Goal: Find specific page/section: Find specific page/section

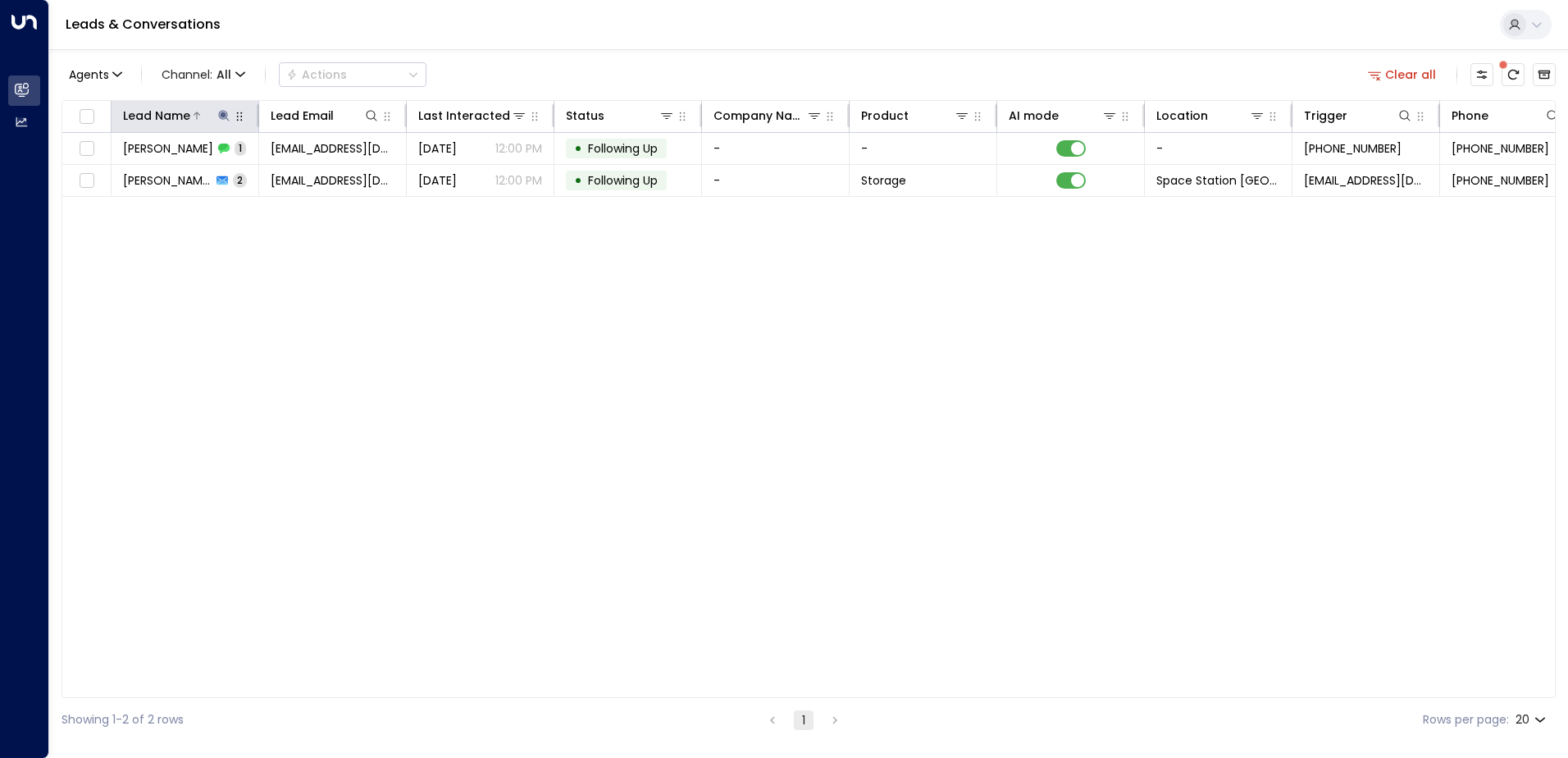
click at [227, 115] on icon at bounding box center [224, 116] width 13 height 13
type input "*"
type input "*******"
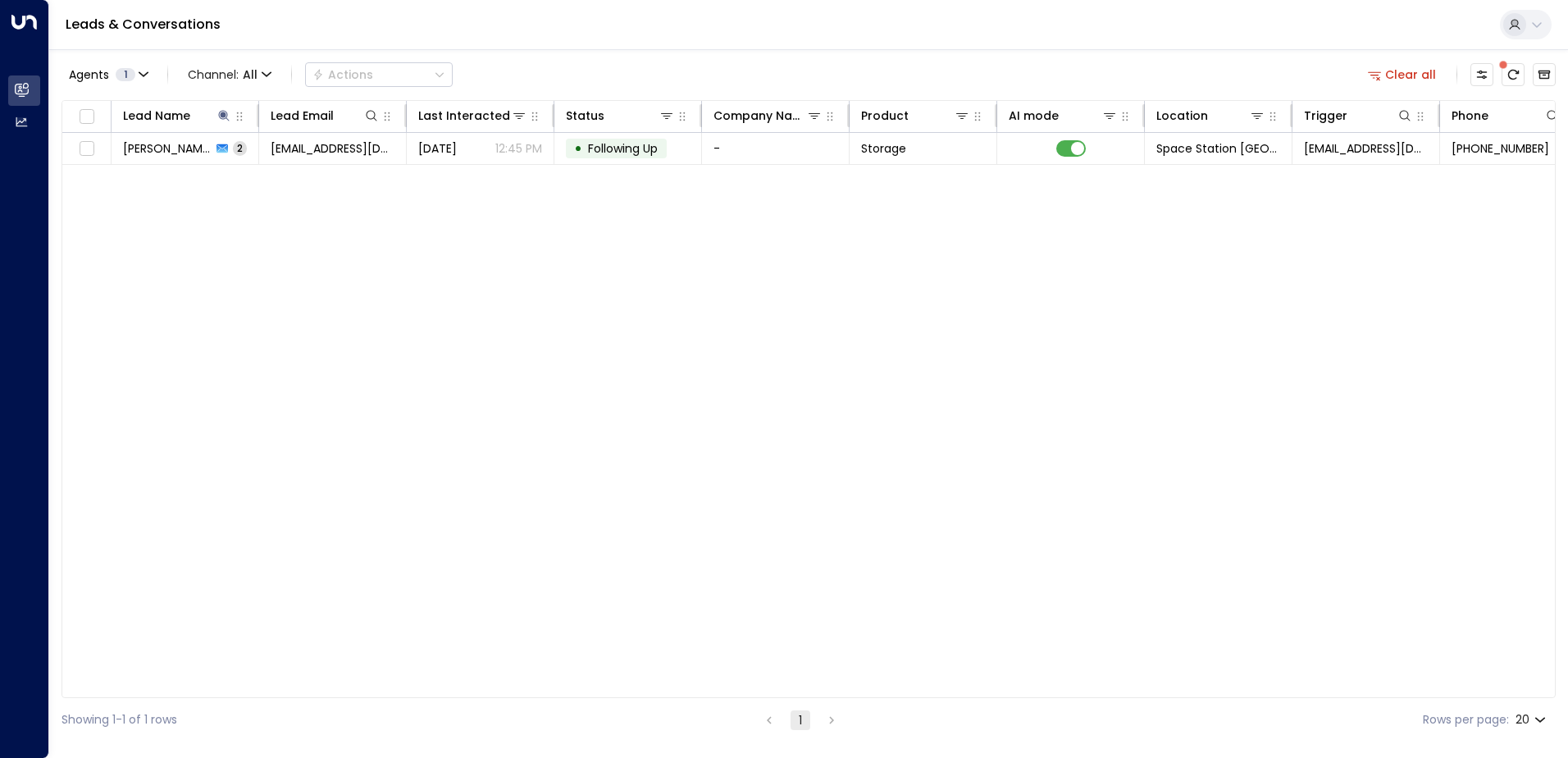
click at [794, 308] on div "Lead Name Lead Email Last Interacted Status Company Name Product AI mode Locati…" at bounding box center [808, 399] width 1494 height 599
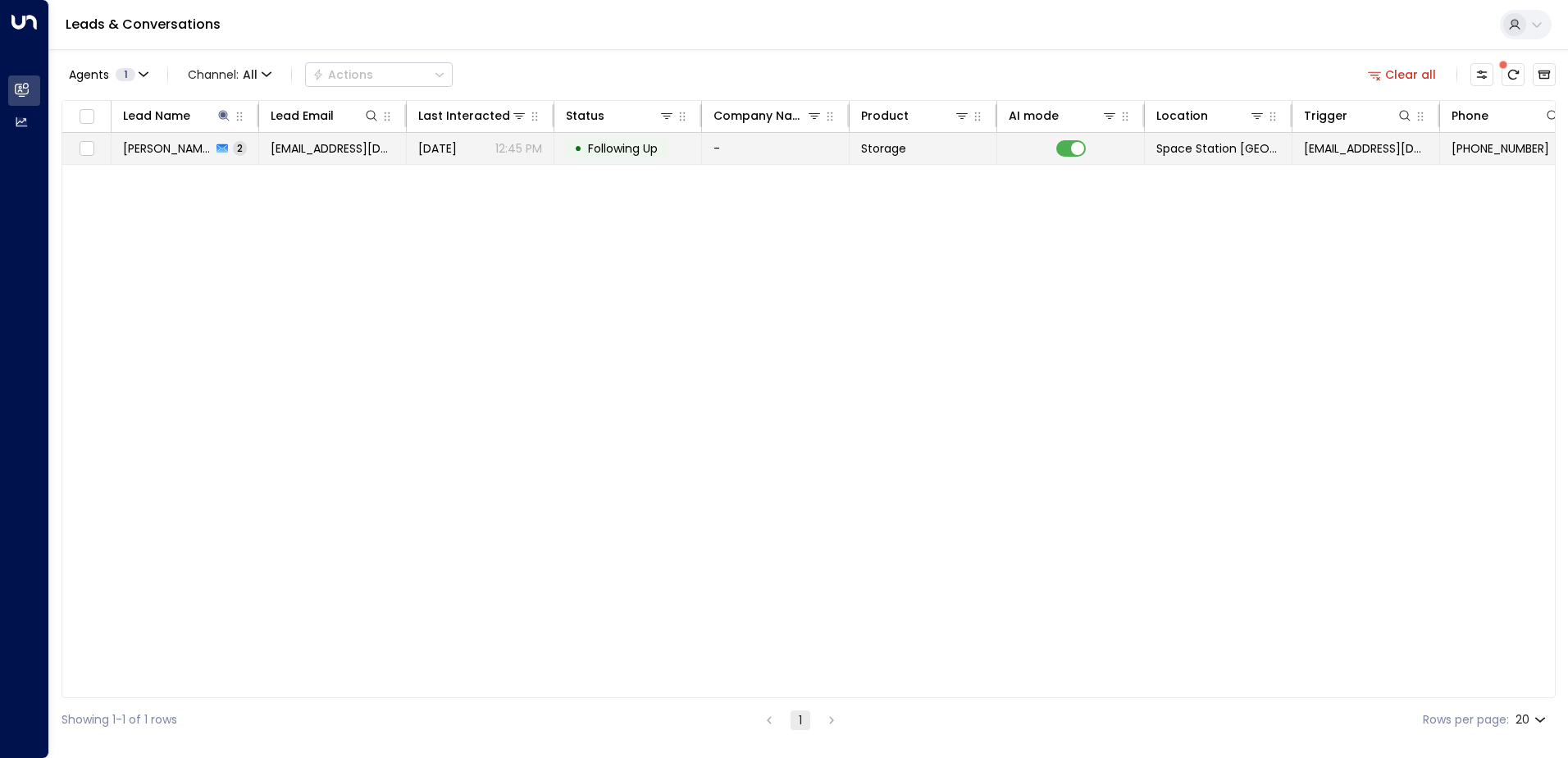
click at [610, 158] on div "• Following Up" at bounding box center [615, 148] width 101 height 19
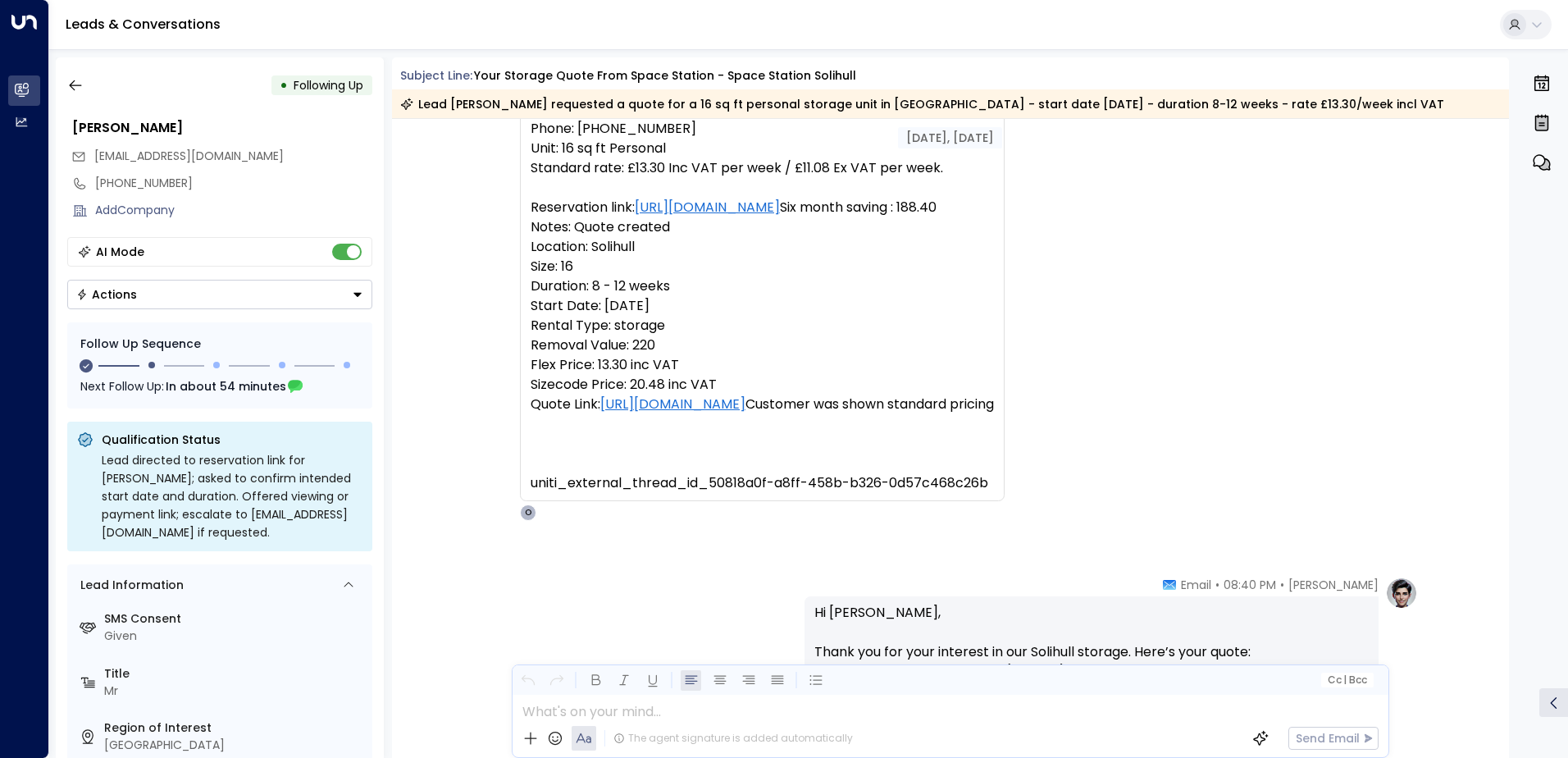
scroll to position [25, 0]
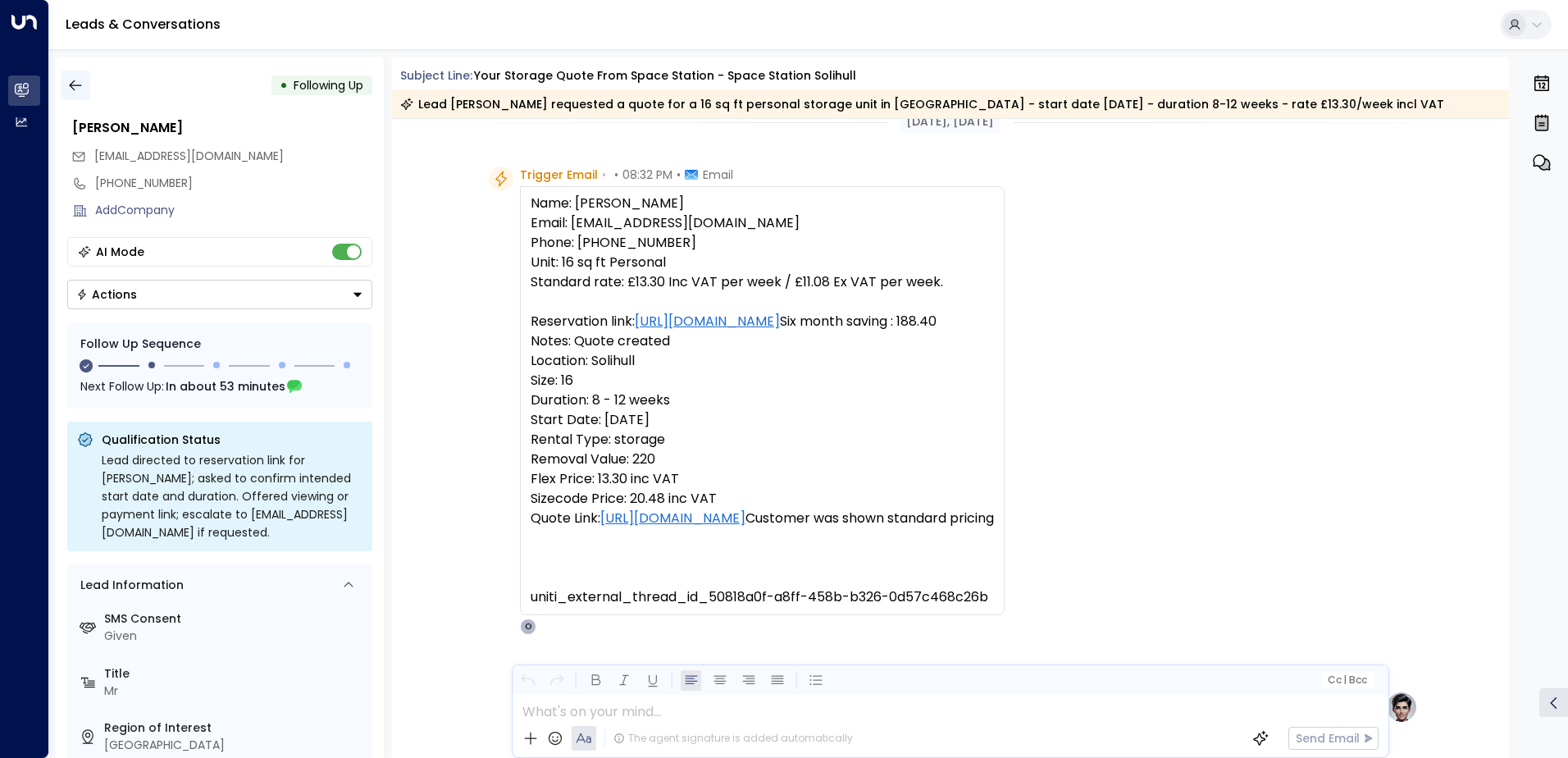
click at [75, 81] on icon "button" at bounding box center [75, 85] width 16 height 16
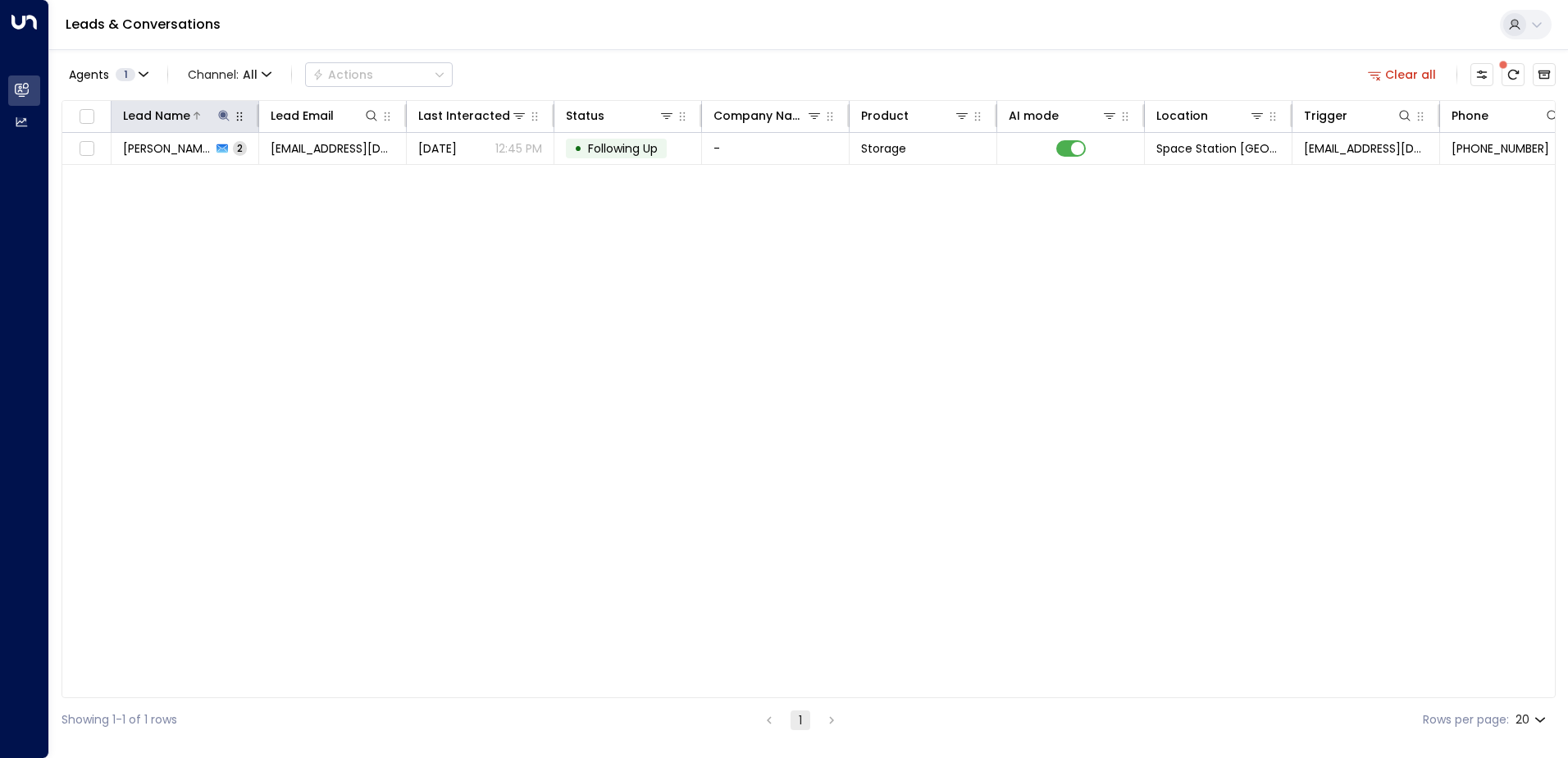
click at [227, 110] on icon at bounding box center [224, 116] width 13 height 13
type input "*"
type input "******"
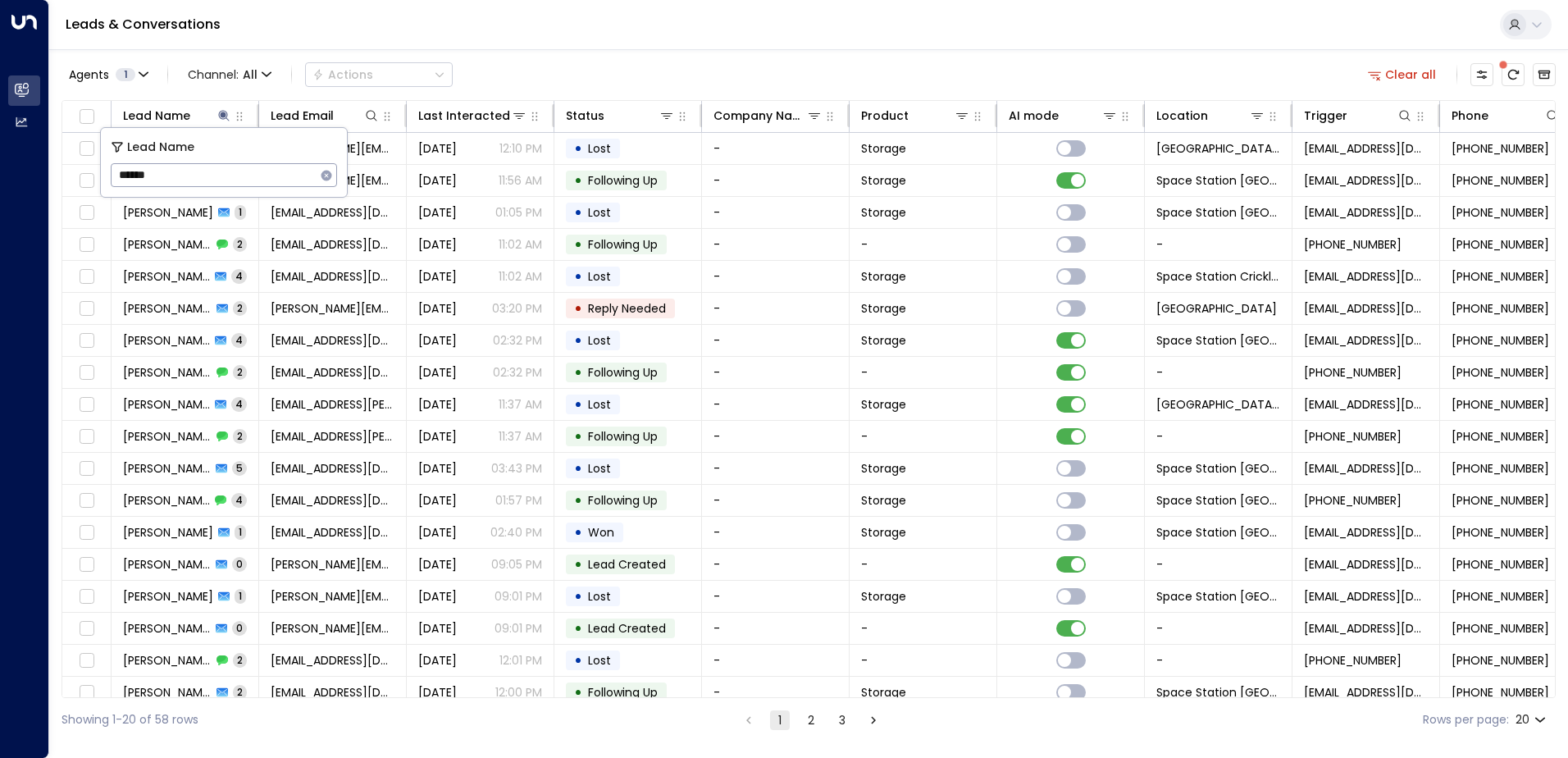
click at [616, 66] on div "Agents 1 Channel: All Actions Clear all" at bounding box center [808, 75] width 1494 height 35
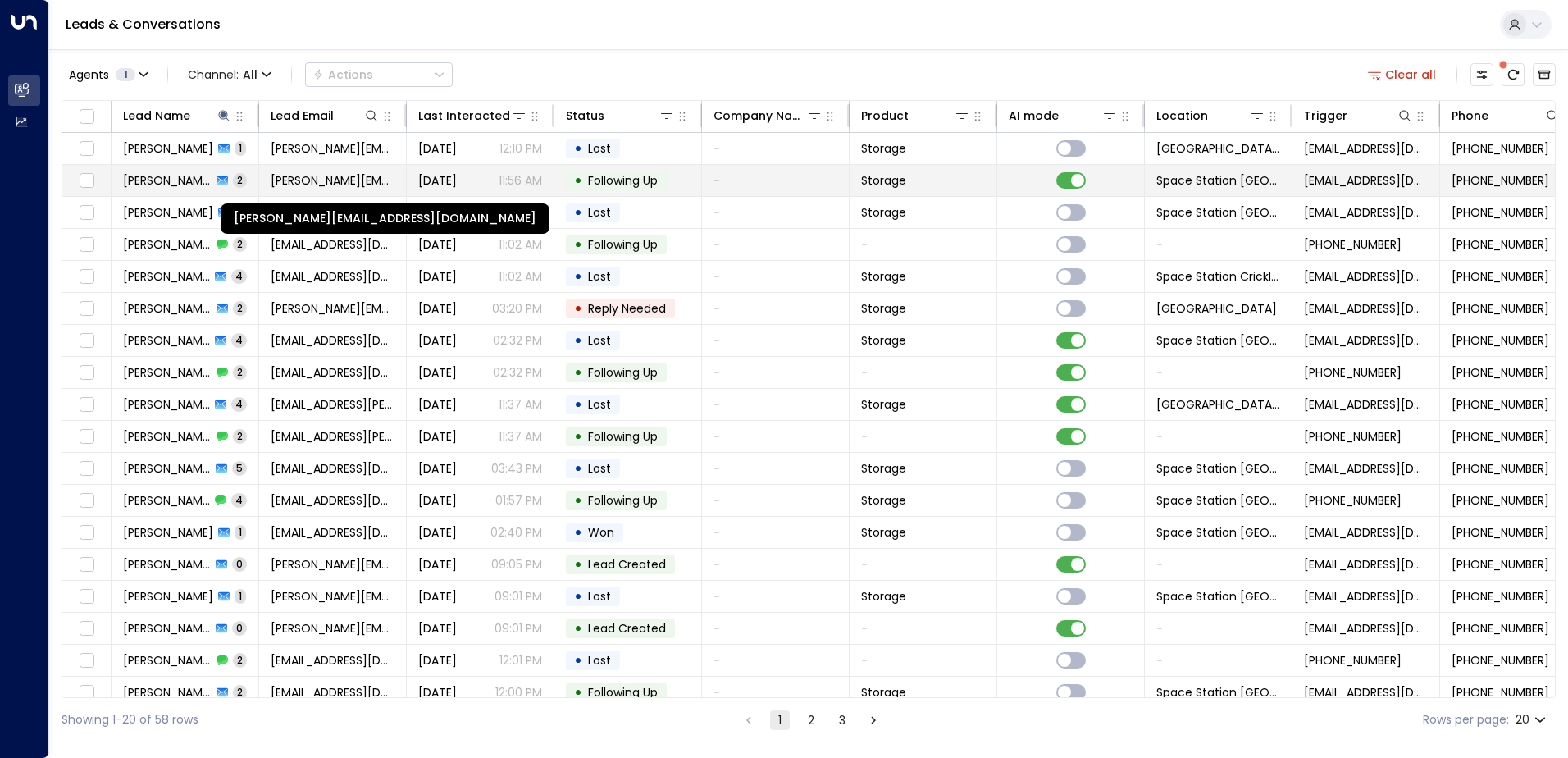
click at [376, 183] on span "[PERSON_NAME][EMAIL_ADDRESS][DOMAIN_NAME]" at bounding box center [332, 180] width 124 height 16
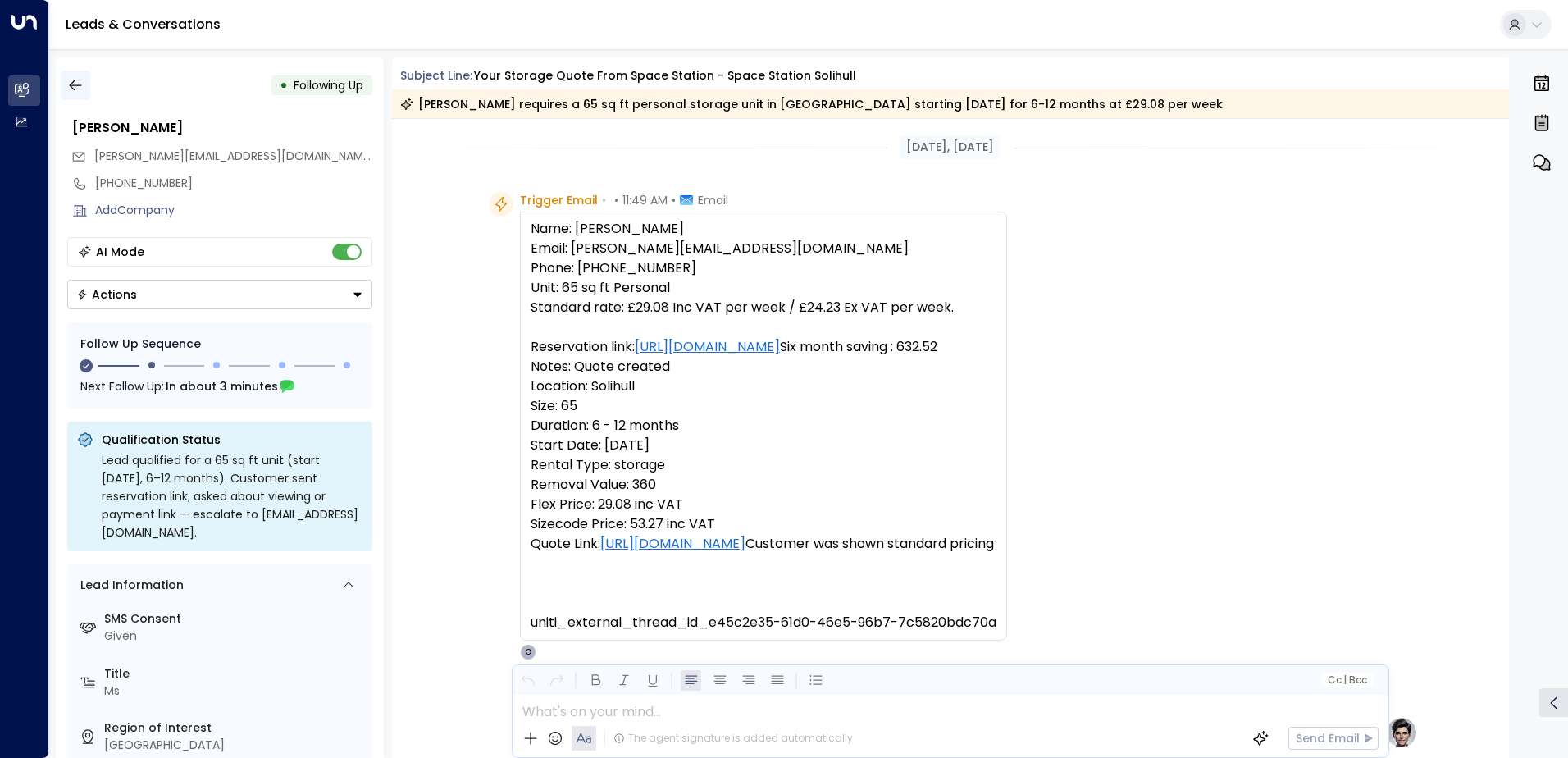
click at [75, 86] on icon "button" at bounding box center [75, 86] width 12 height 11
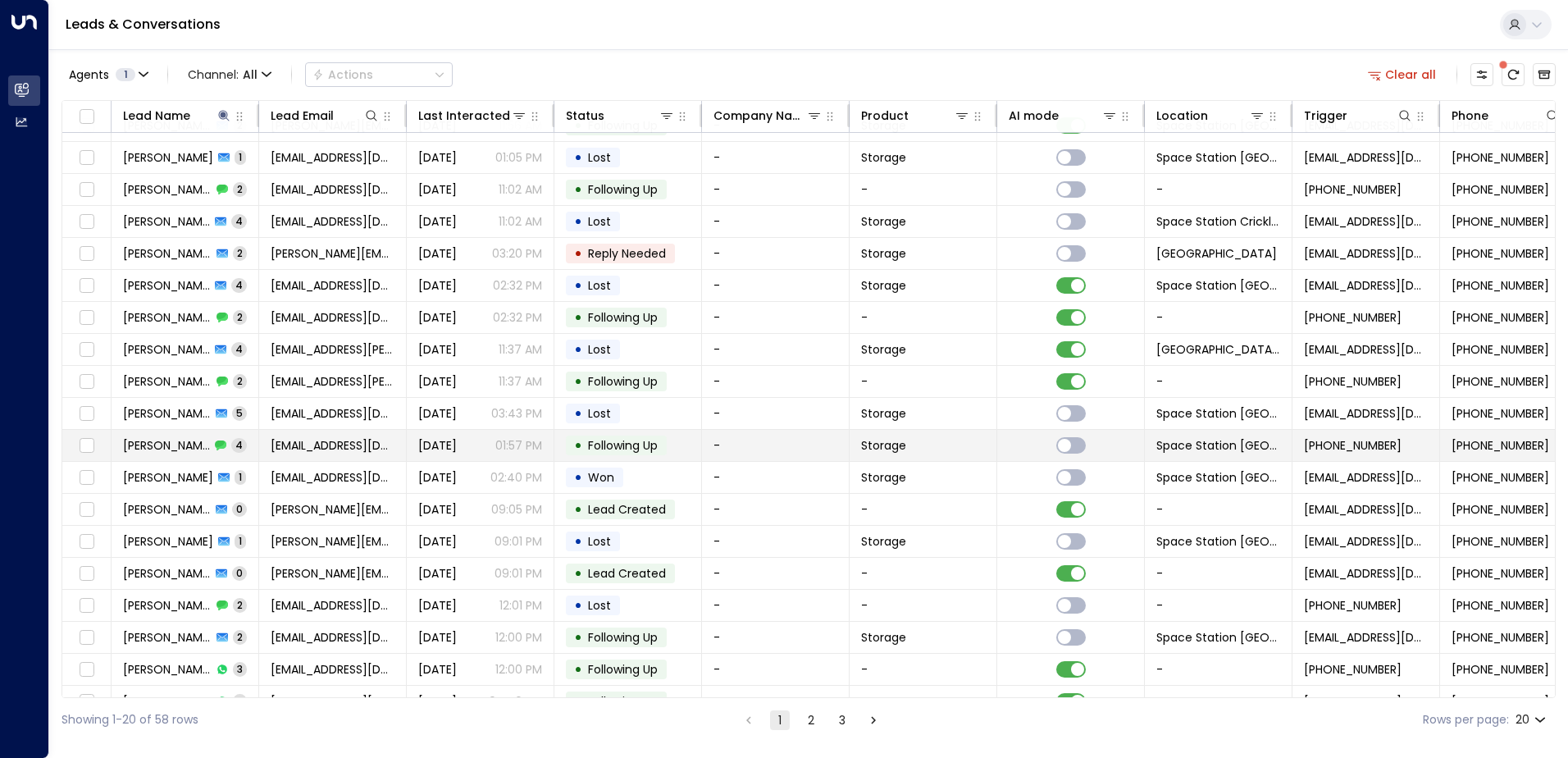
scroll to position [81, 0]
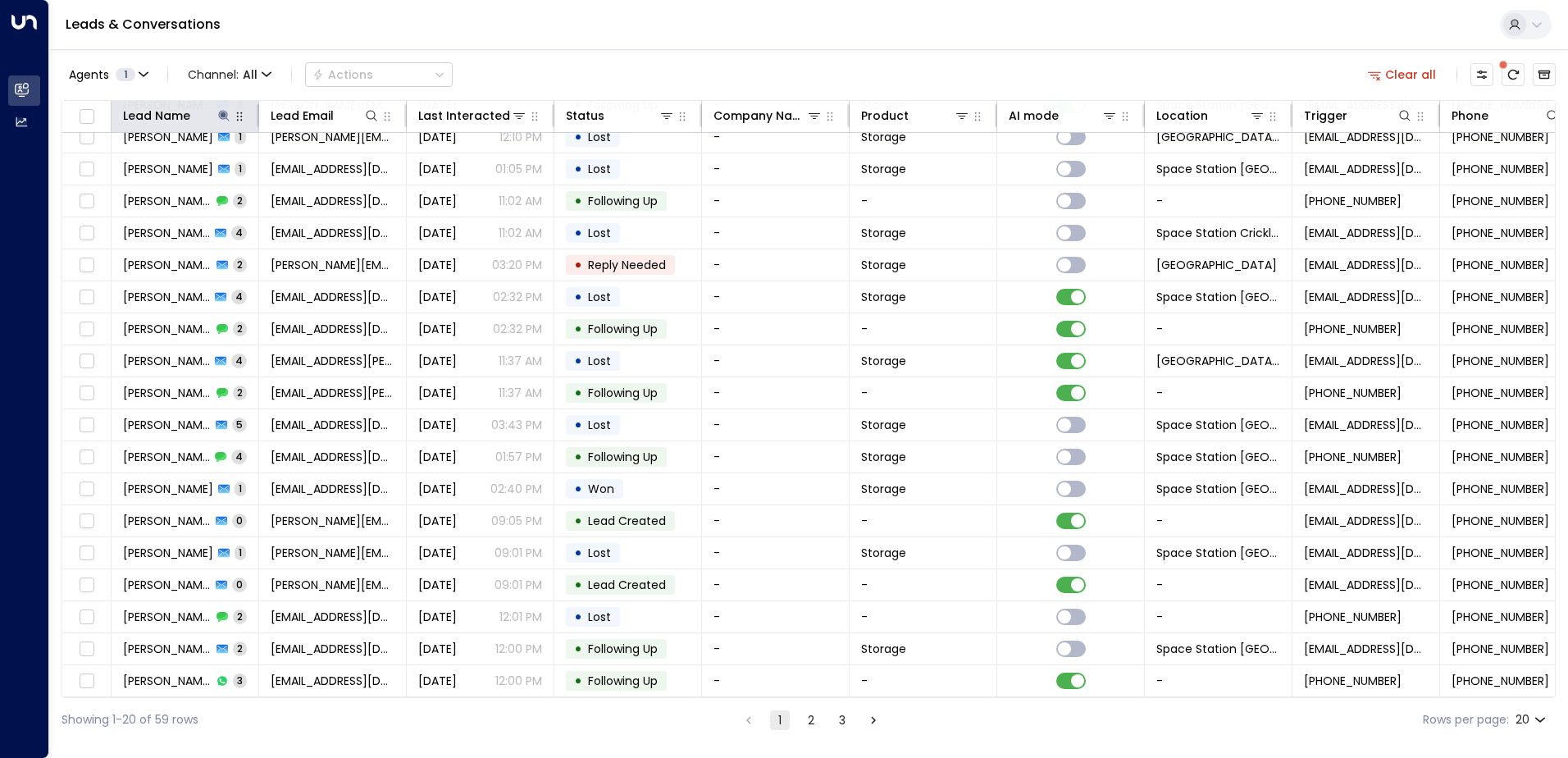
drag, startPoint x: 223, startPoint y: 113, endPoint x: 231, endPoint y: 117, distance: 8.9
click at [223, 113] on icon at bounding box center [223, 114] width 11 height 11
type input "*"
type input "******"
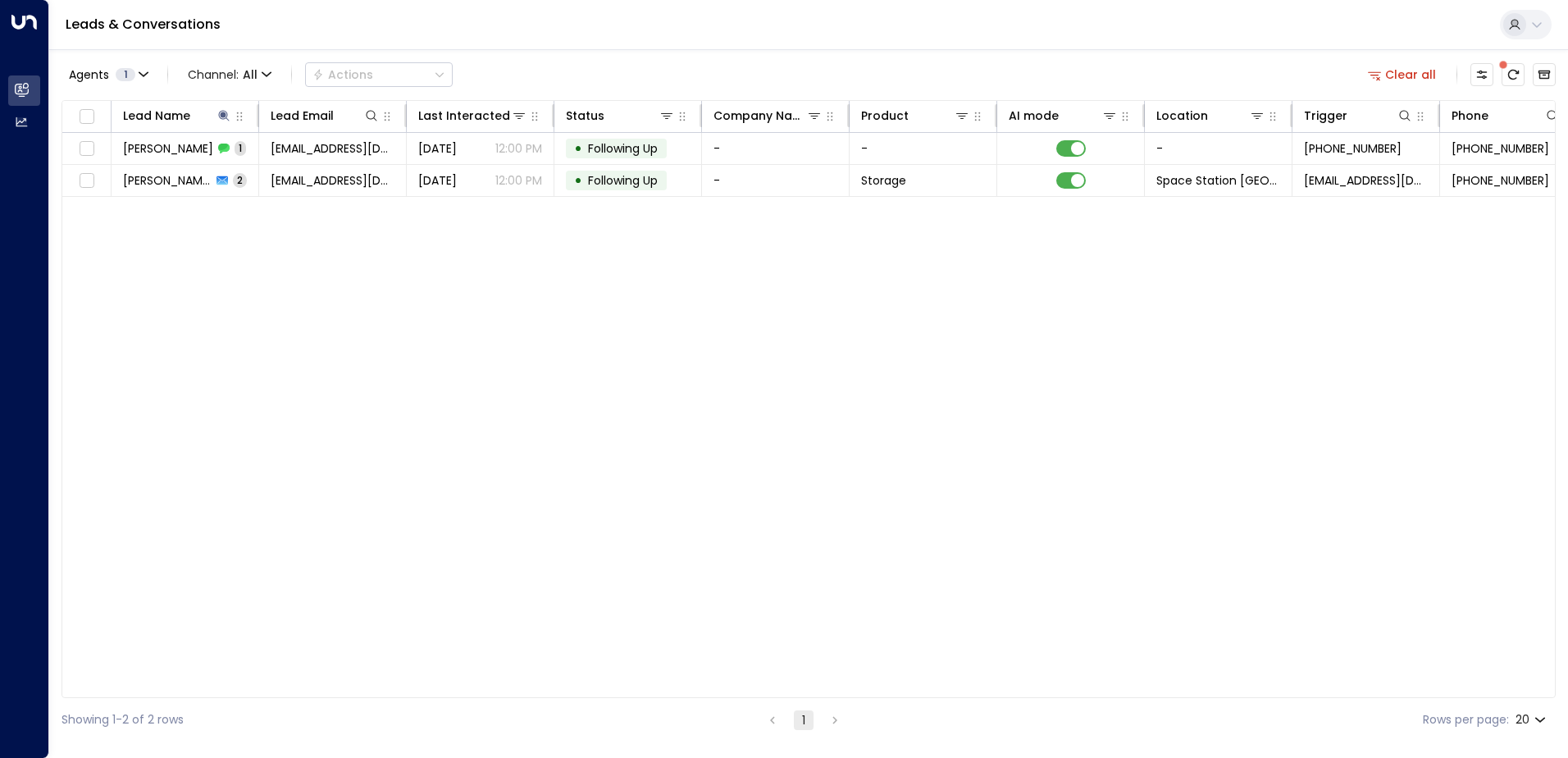
click at [480, 299] on div "Lead Name Lead Email Last Interacted Status Company Name Product AI mode Locati…" at bounding box center [808, 399] width 1494 height 599
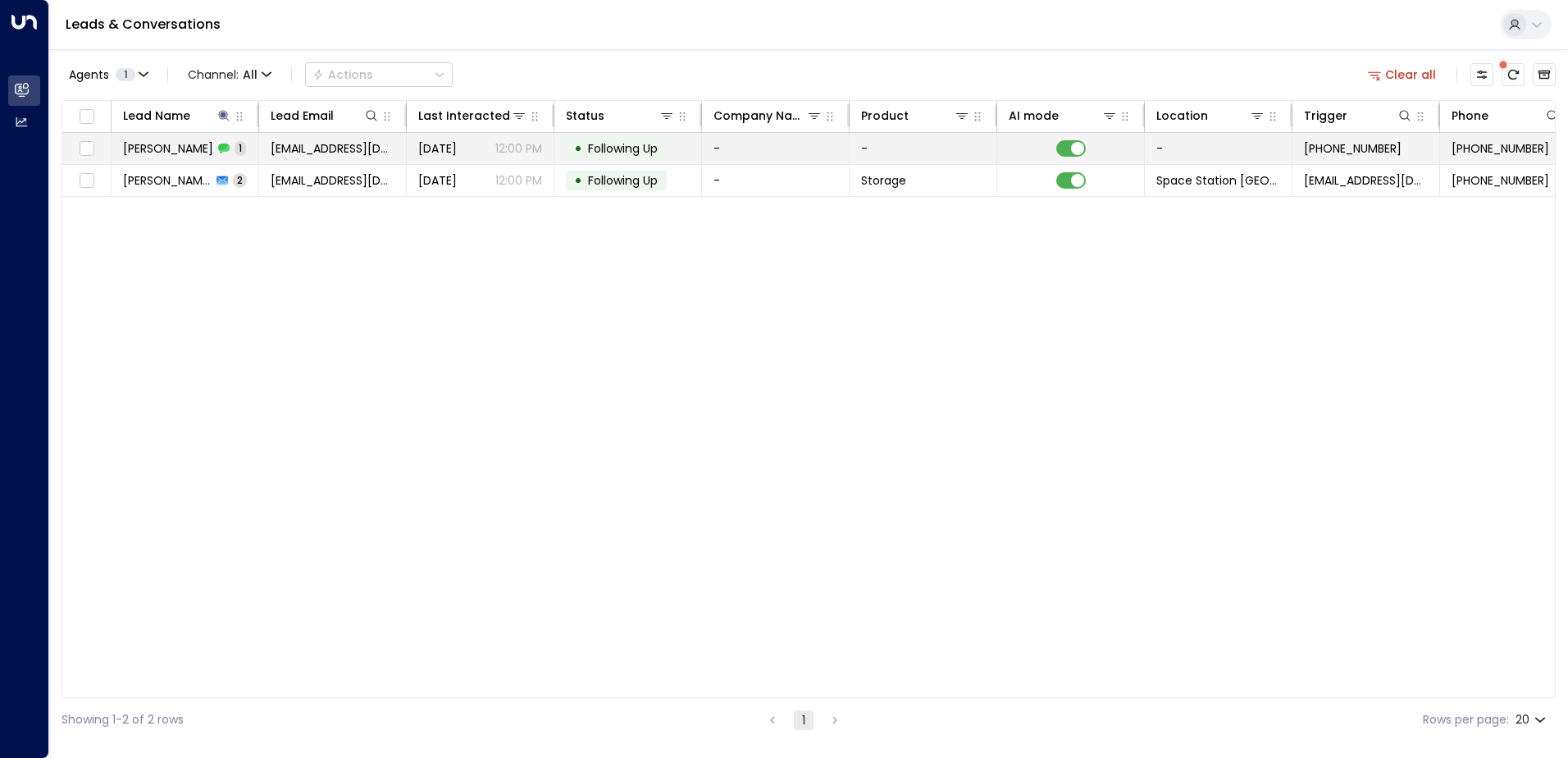
click at [616, 154] on span "Following Up" at bounding box center [622, 148] width 70 height 16
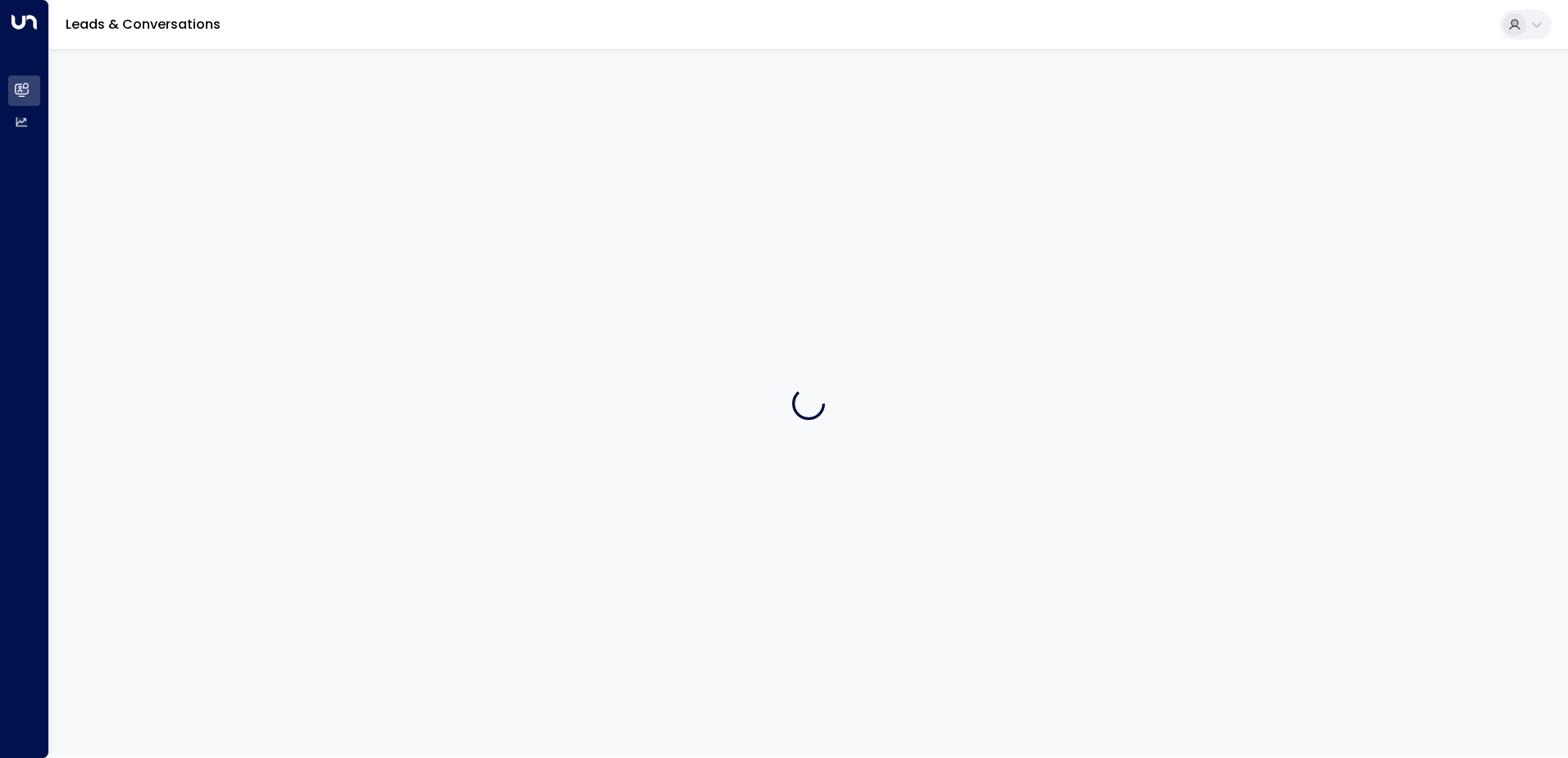
click at [616, 154] on div at bounding box center [808, 403] width 1519 height 708
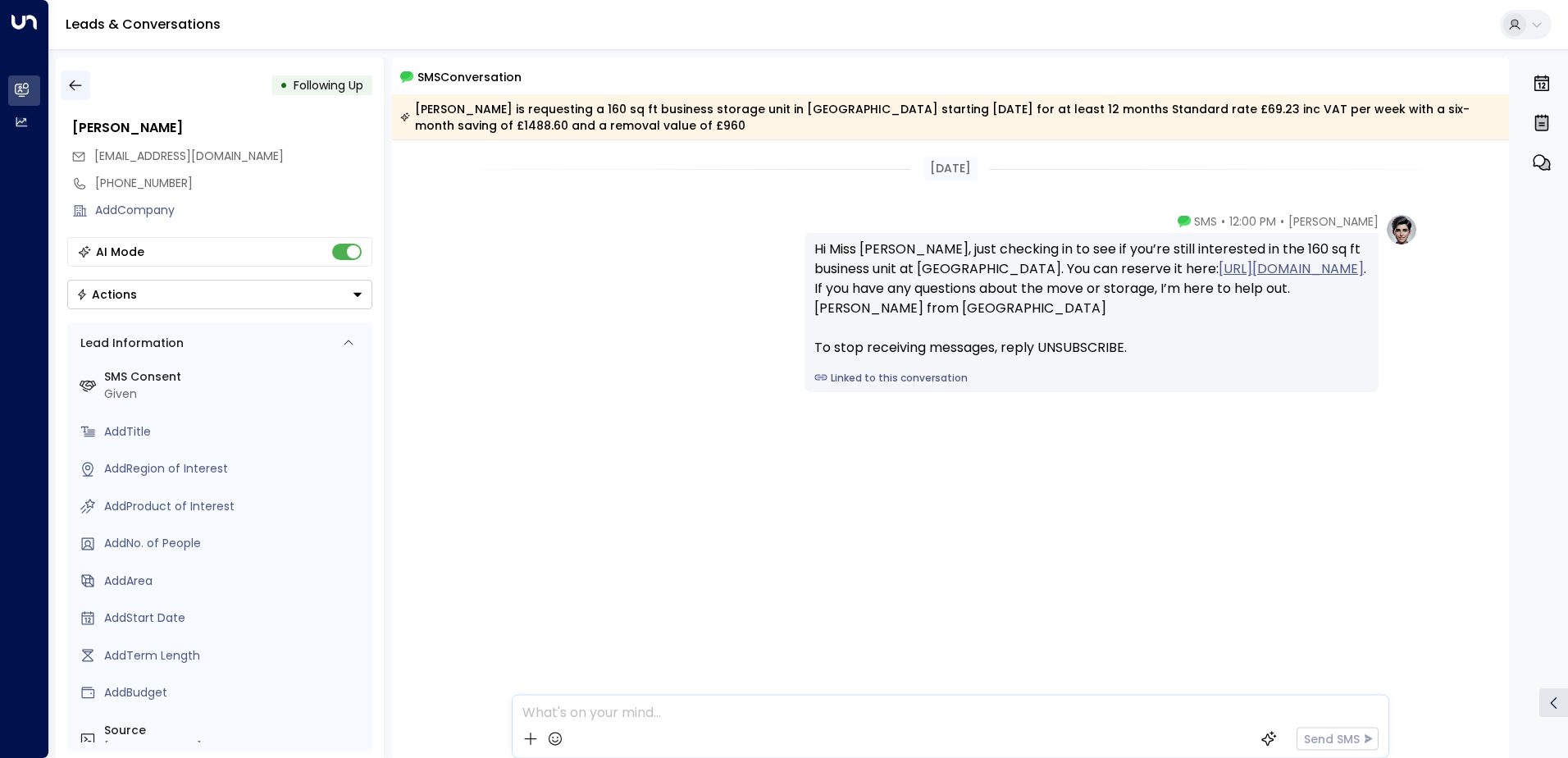
click at [79, 92] on icon "button" at bounding box center [75, 85] width 16 height 16
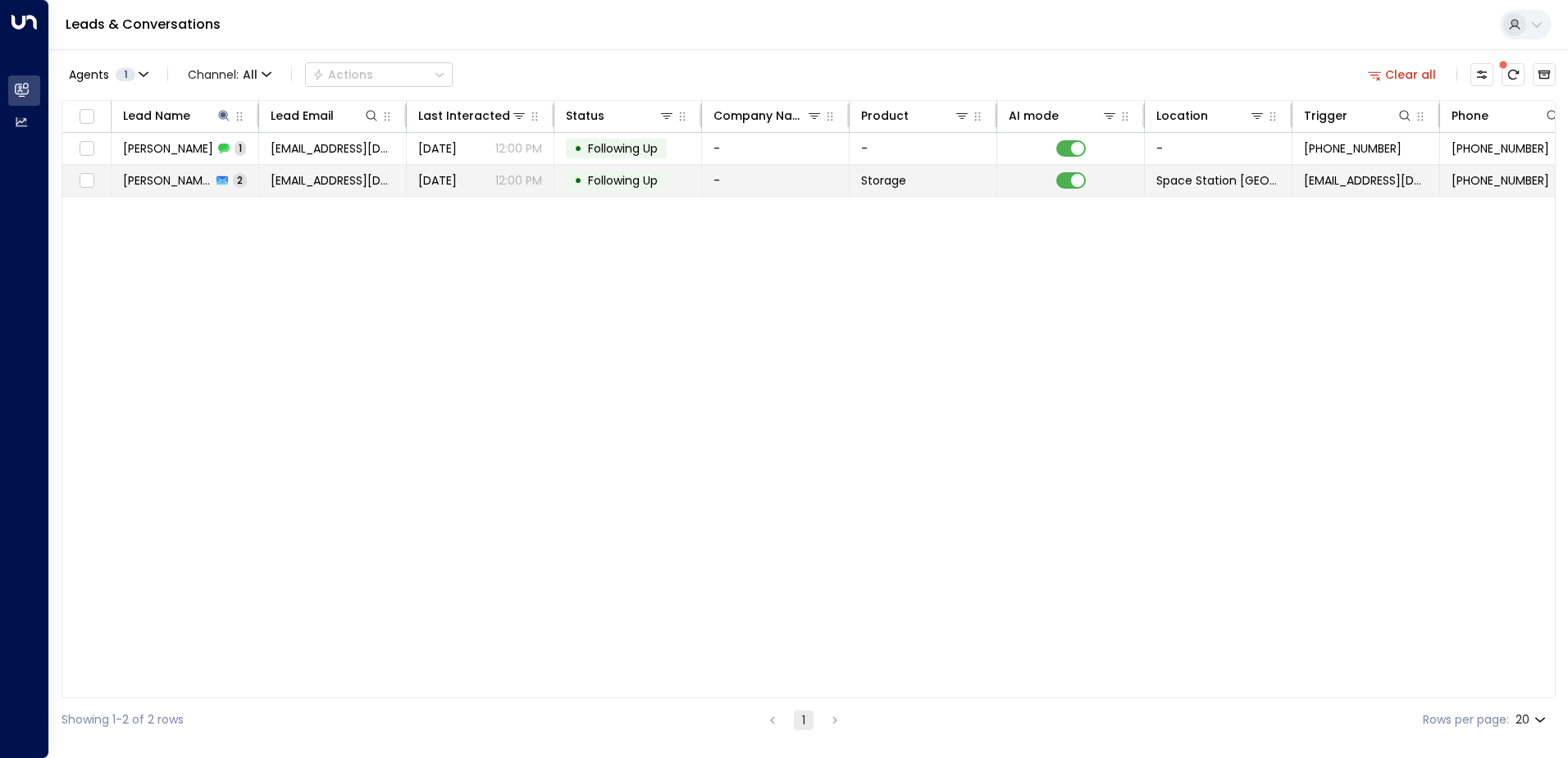
click at [541, 183] on p "12:00 PM" at bounding box center [519, 180] width 47 height 16
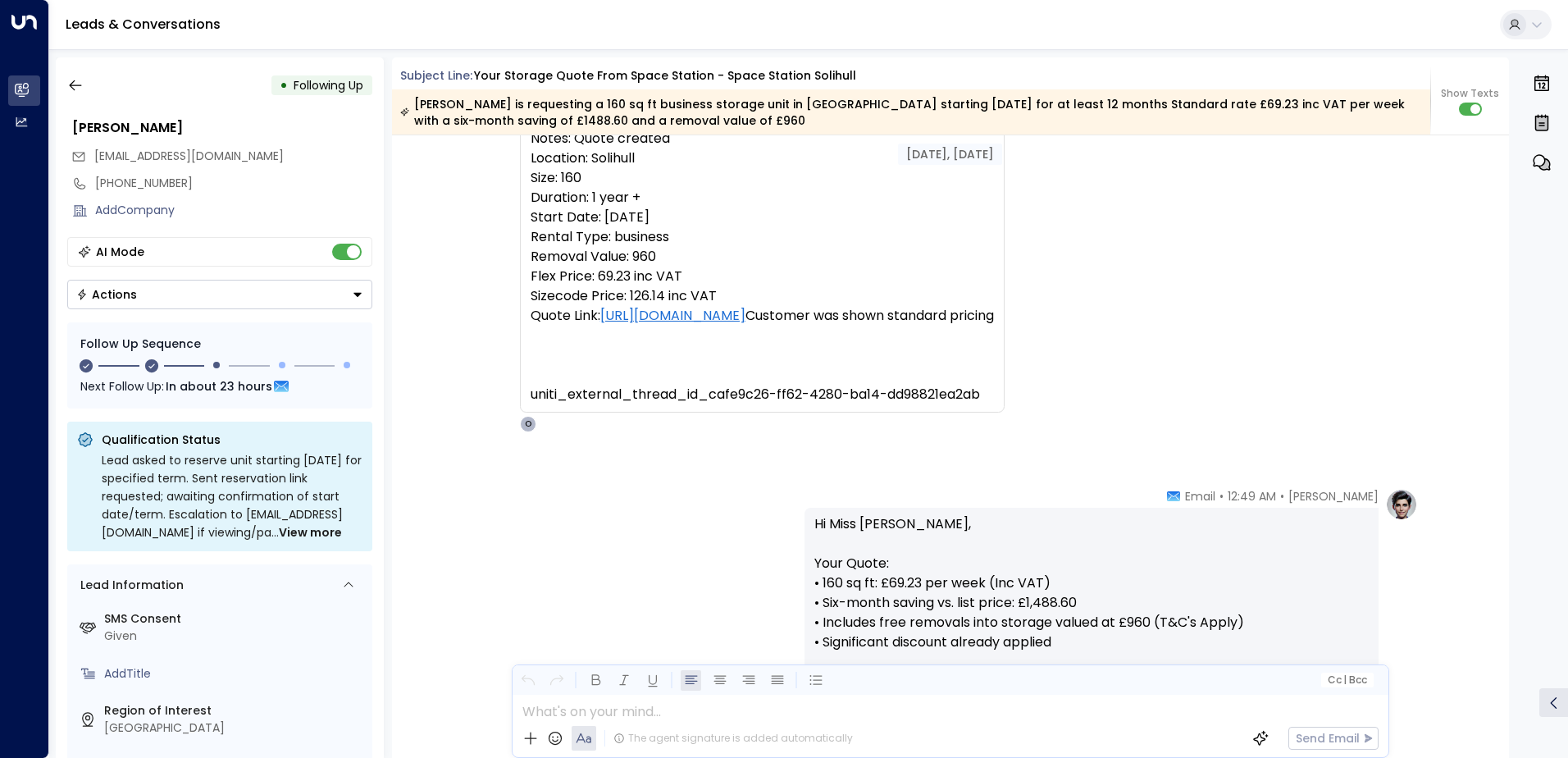
scroll to position [110, 0]
